Goal: Navigation & Orientation: Go to known website

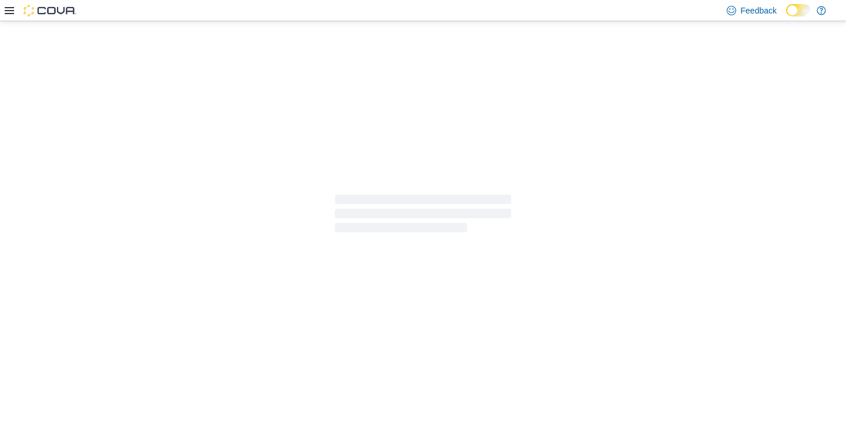
click at [88, 79] on div at bounding box center [423, 213] width 846 height 384
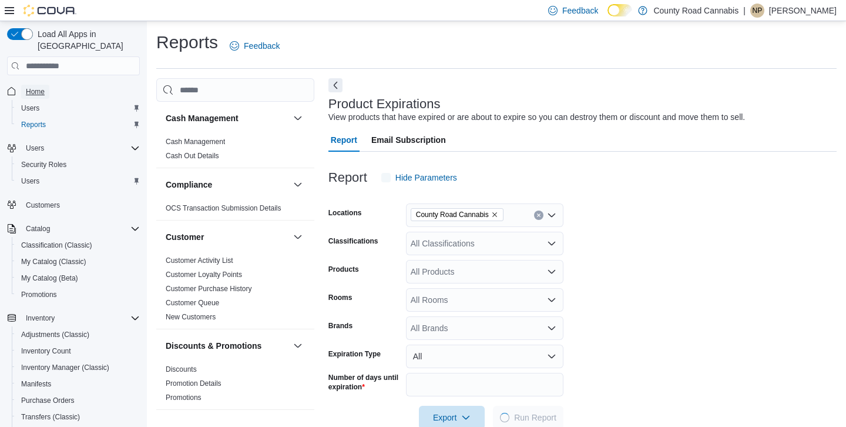
click at [35, 87] on span "Home" at bounding box center [35, 91] width 19 height 9
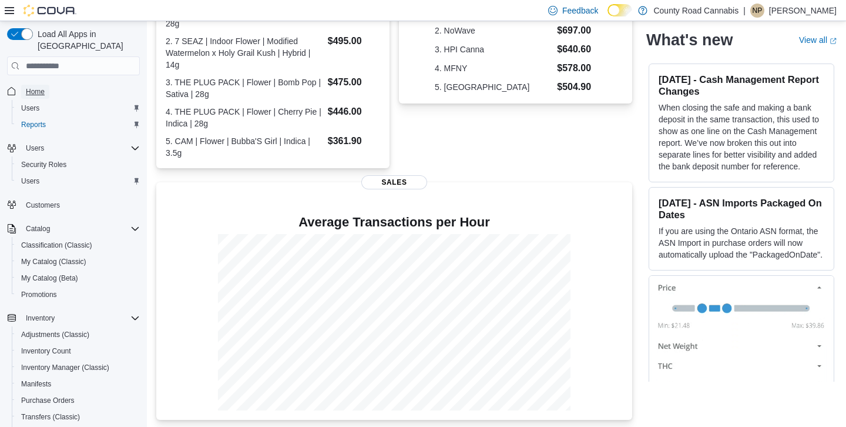
scroll to position [388, 0]
